Goal: Task Accomplishment & Management: Complete application form

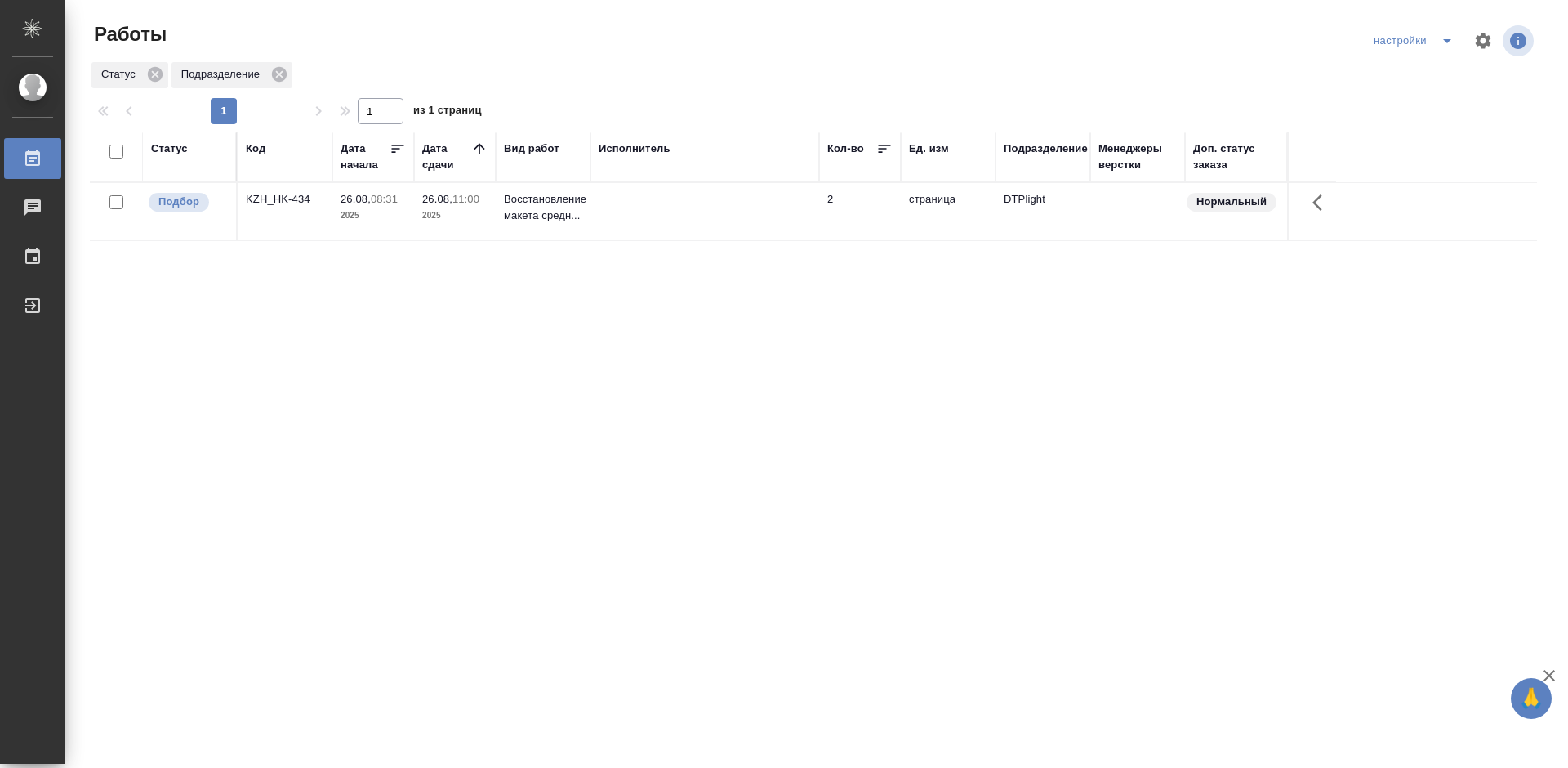
click at [616, 287] on div "Статус Код Дата начала Дата сдачи Вид работ Исполнитель Кол-во Ед. изм Подразде…" at bounding box center [814, 425] width 1447 height 588
click at [286, 201] on div "KZH_HK-434" at bounding box center [285, 199] width 78 height 16
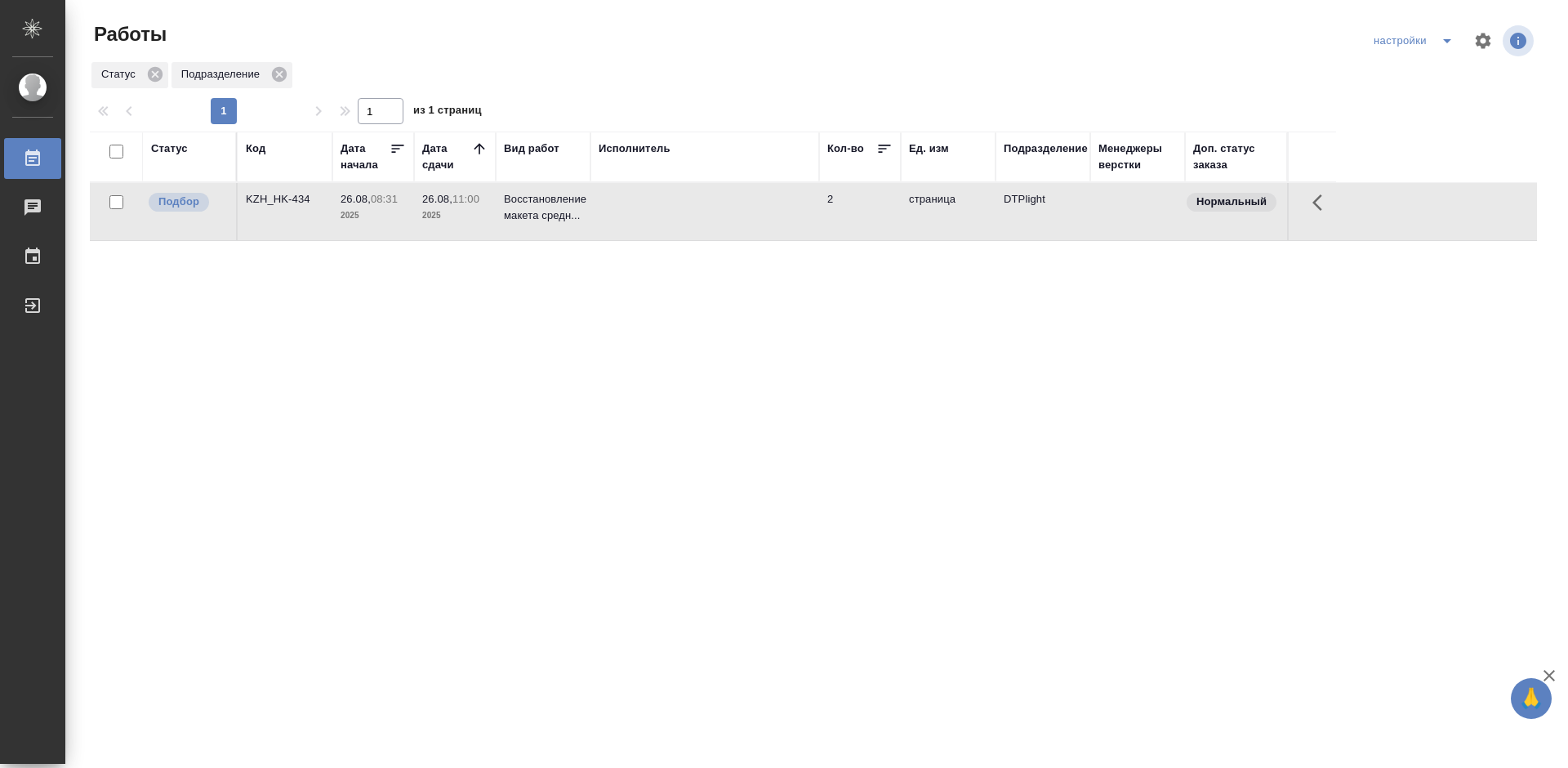
click at [286, 201] on div "KZH_HK-434" at bounding box center [285, 199] width 78 height 16
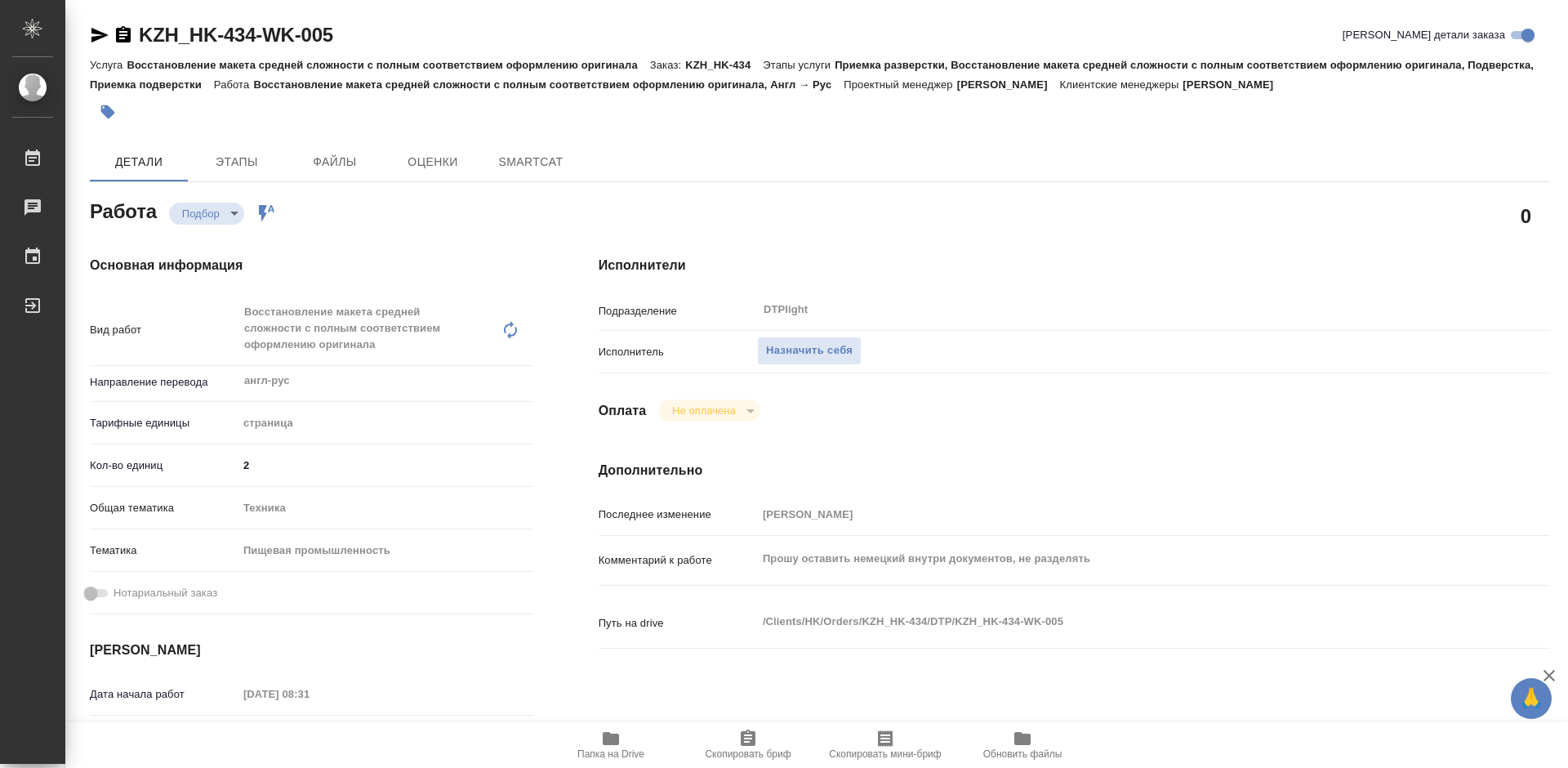
type textarea "x"
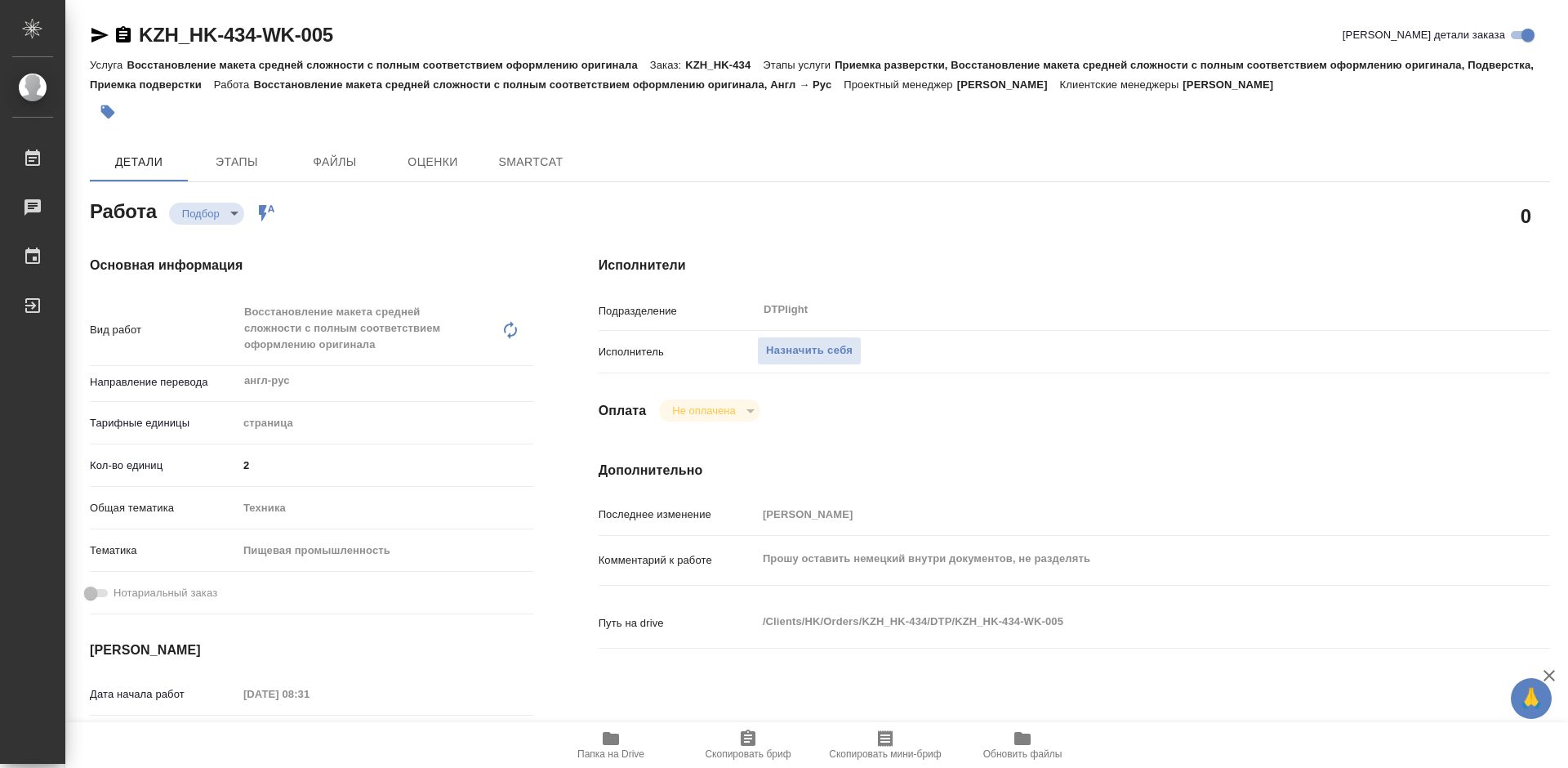
type textarea "x"
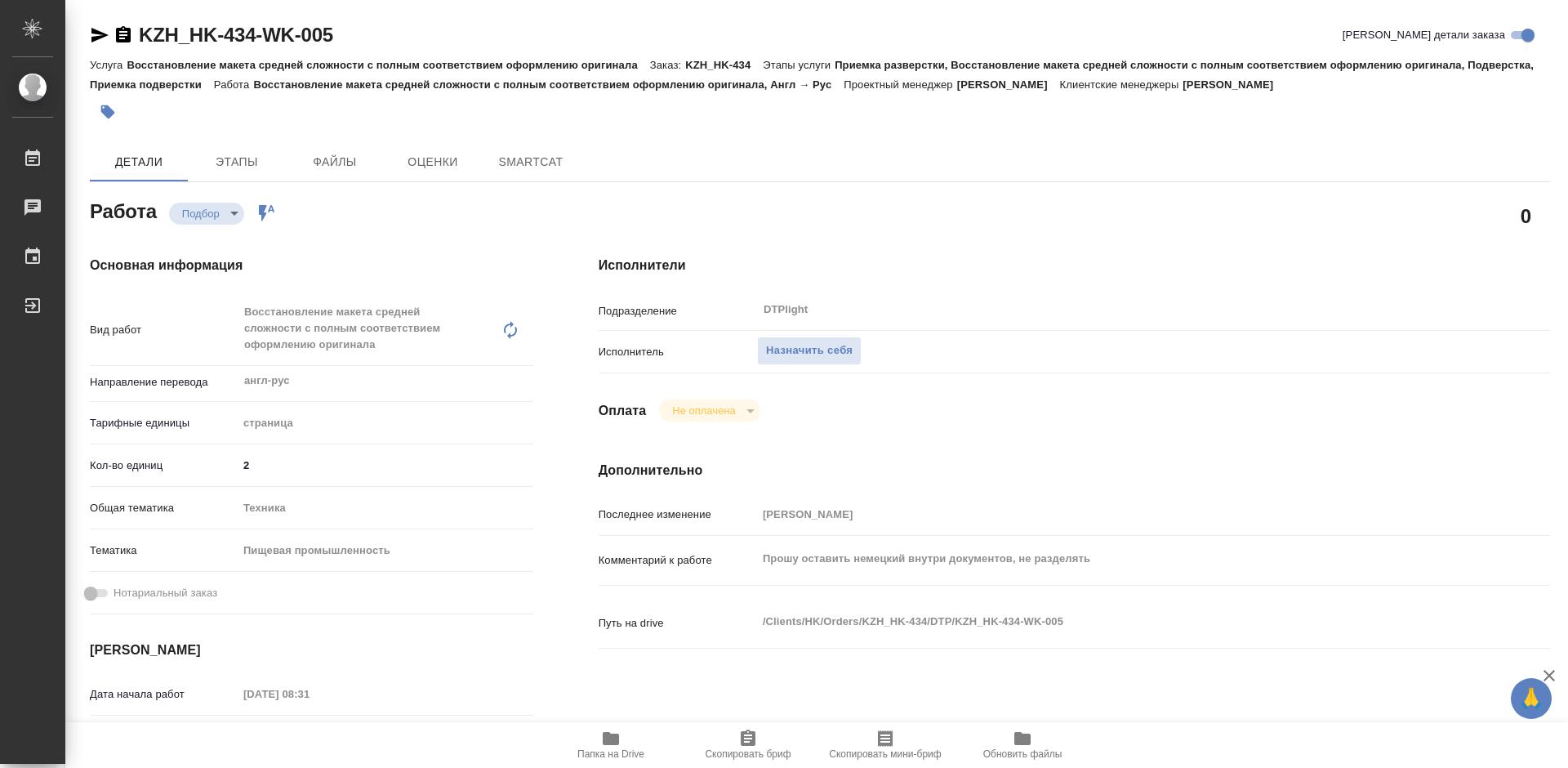
type textarea "x"
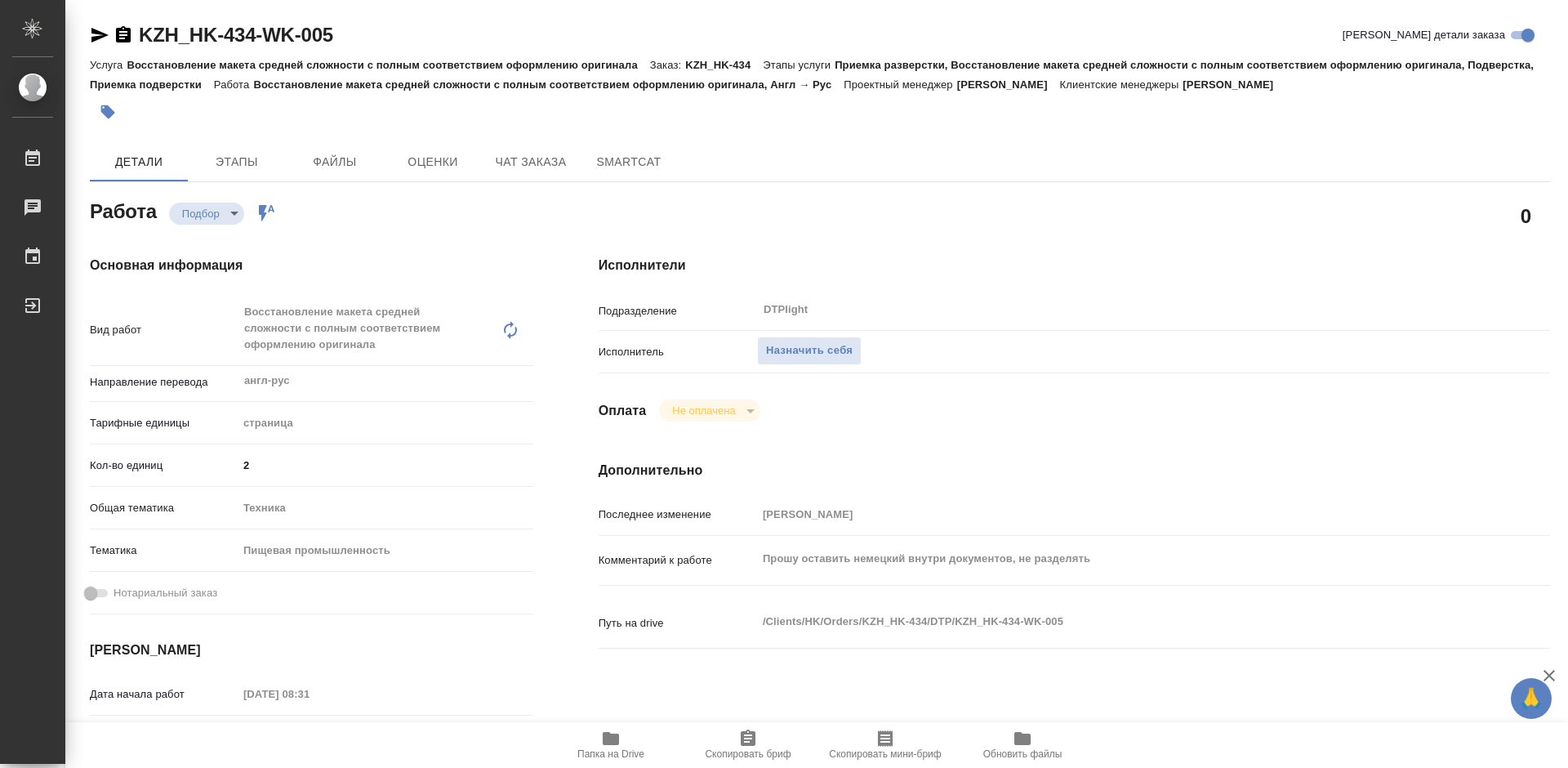
type textarea "x"
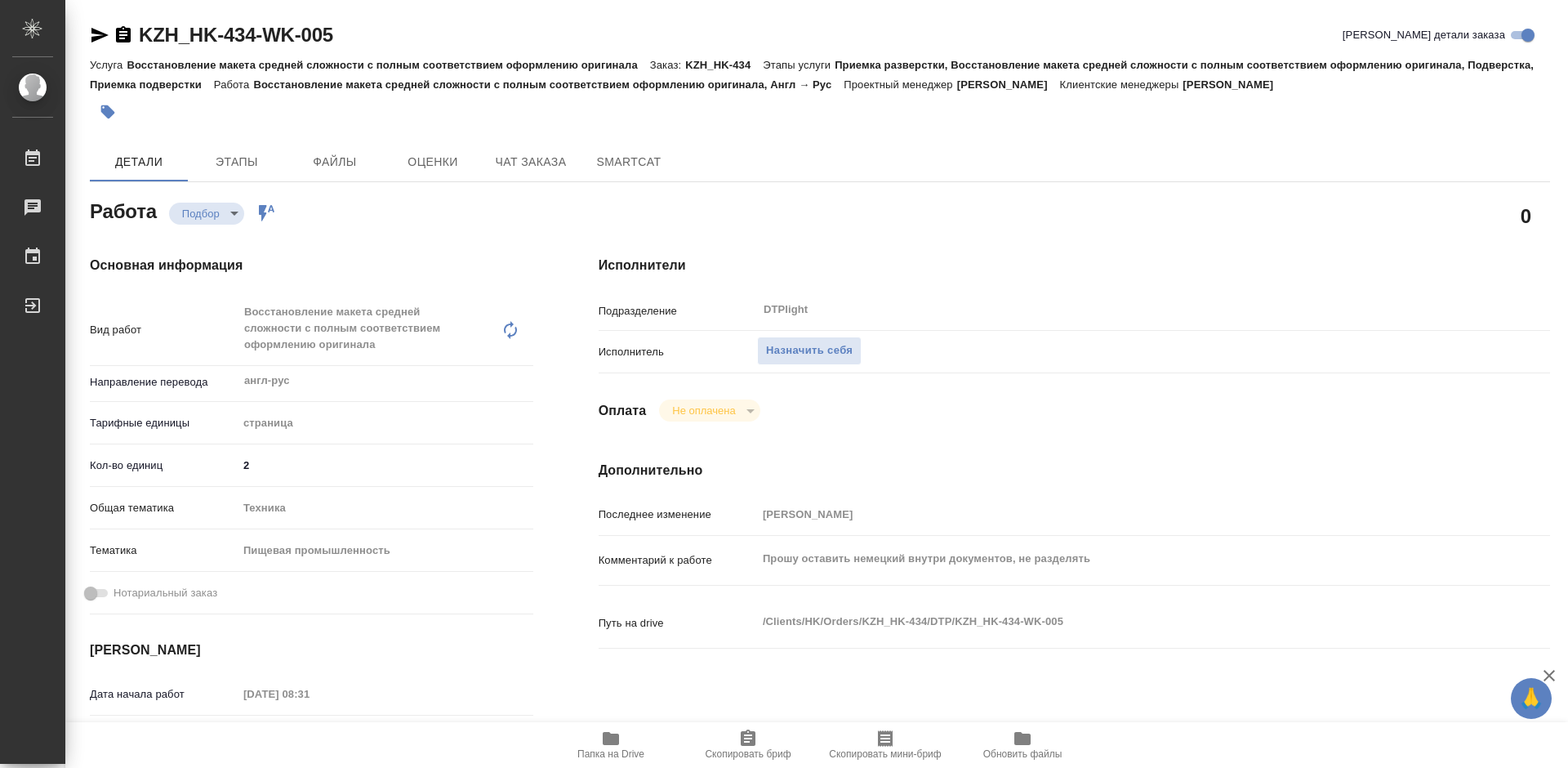
scroll to position [82, 0]
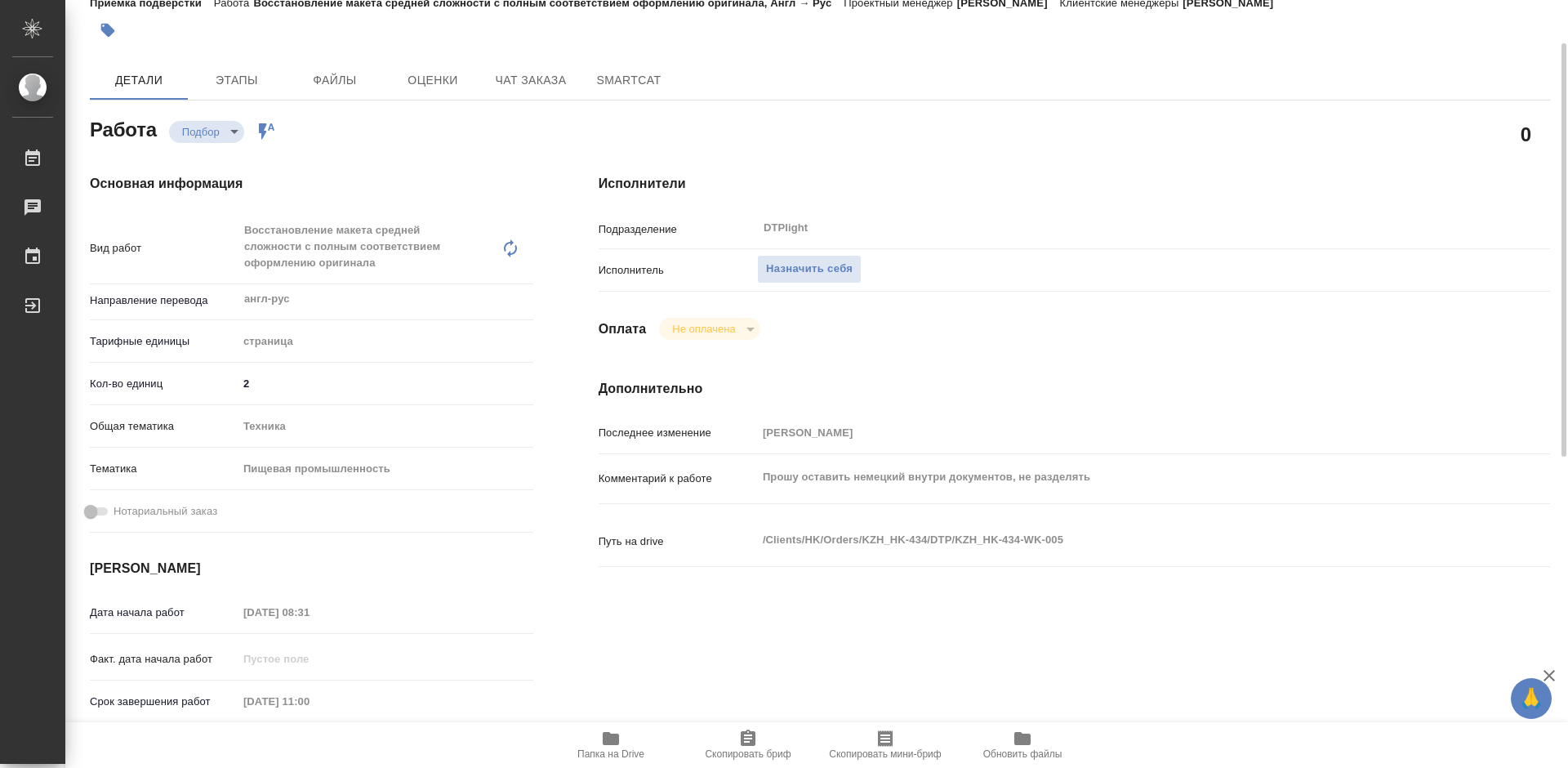
type textarea "x"
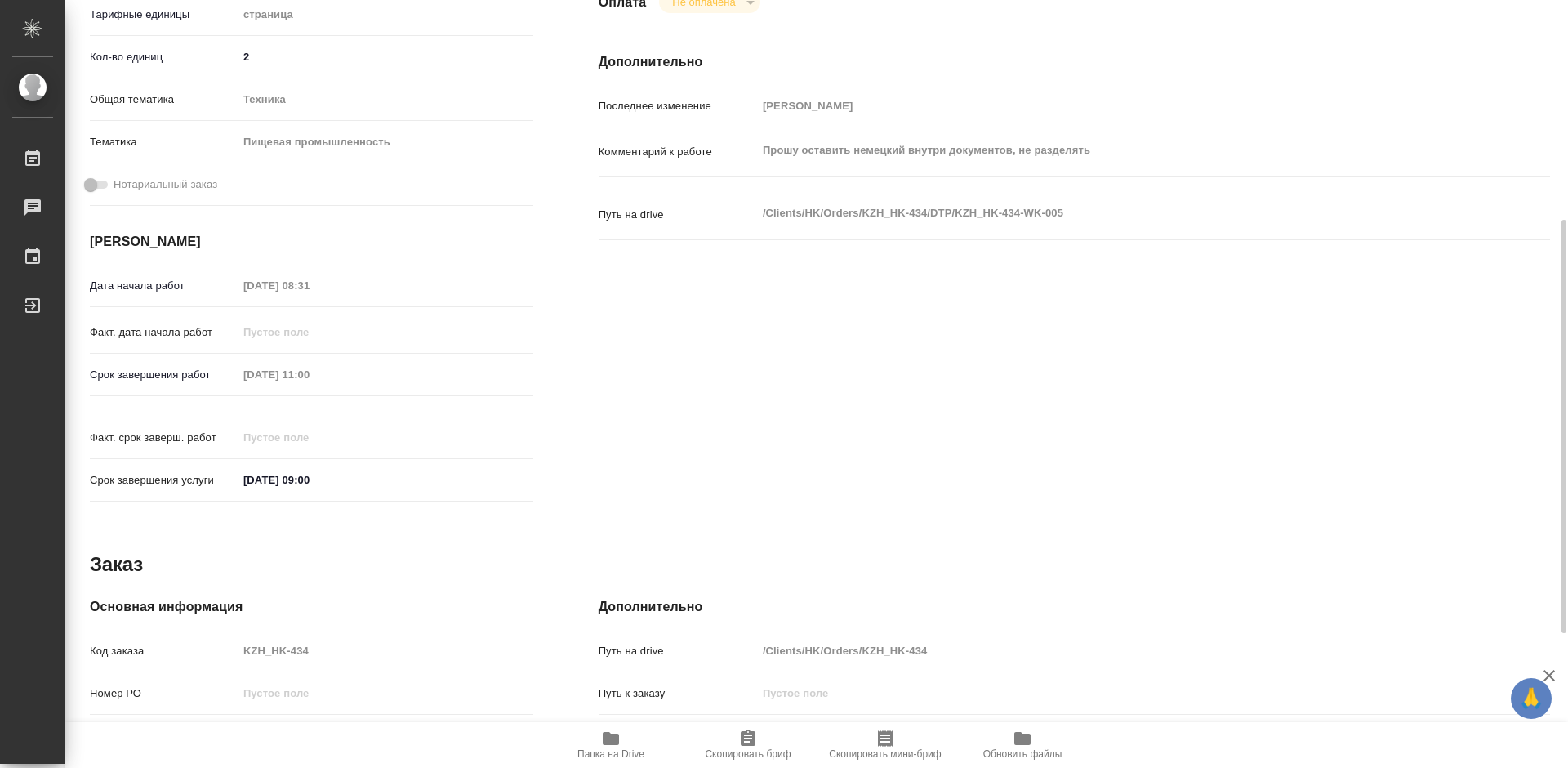
scroll to position [0, 0]
